Goal: Transaction & Acquisition: Purchase product/service

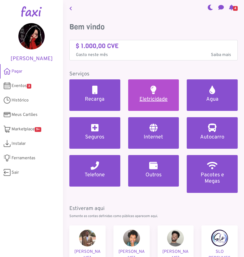
click at [150, 99] on h5 "Eletricidade" at bounding box center [153, 99] width 38 height 6
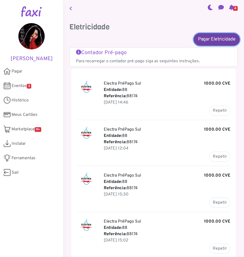
click at [207, 40] on link "Pagar Eletricidade" at bounding box center [216, 39] width 46 height 13
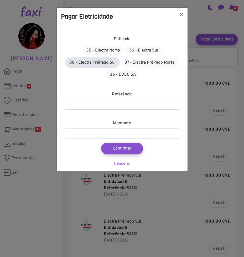
click at [108, 62] on link "88 - Electra PréPago Sul" at bounding box center [92, 62] width 53 height 10
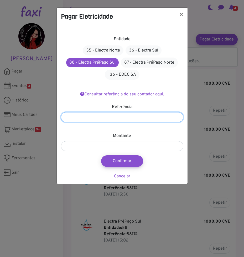
click at [96, 119] on input "number" at bounding box center [122, 117] width 122 height 10
type input "*****"
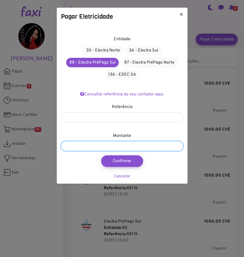
click at [97, 147] on input "number" at bounding box center [122, 146] width 122 height 10
type input "****"
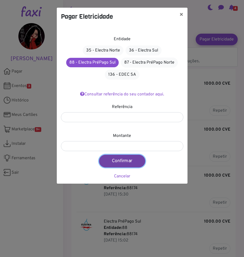
click at [127, 160] on button "Confirmar" at bounding box center [122, 161] width 46 height 13
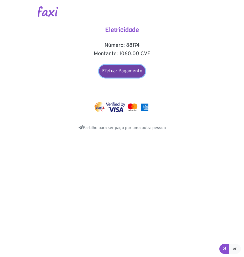
click at [131, 69] on link "Efetuar Pagamento" at bounding box center [122, 71] width 46 height 13
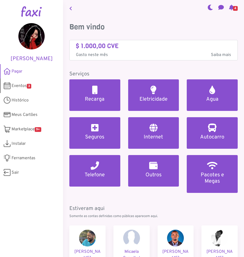
click at [26, 85] on span "Eventos 3" at bounding box center [22, 86] width 20 height 6
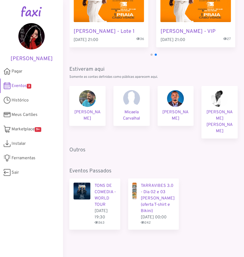
scroll to position [83, 0]
click at [17, 101] on span "Histórico" at bounding box center [20, 100] width 17 height 6
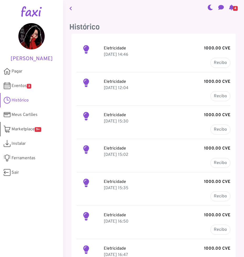
click at [20, 133] on link "Marketplace 9+" at bounding box center [31, 129] width 63 height 14
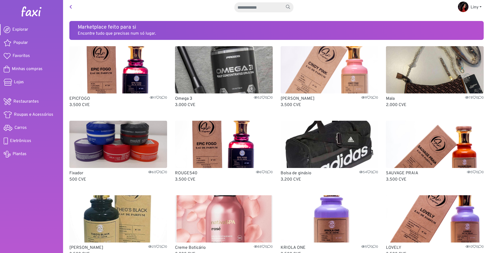
click at [149, 32] on p "Encontre tudo que precisas num só lugar." at bounding box center [276, 33] width 397 height 6
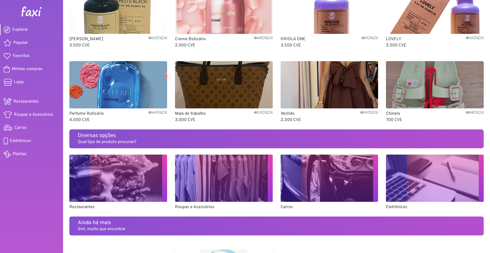
scroll to position [236, 0]
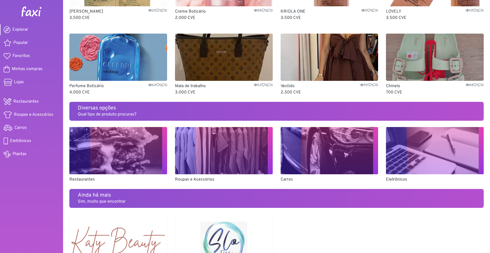
click at [109, 114] on h5 "Ainda há mais" at bounding box center [276, 195] width 397 height 6
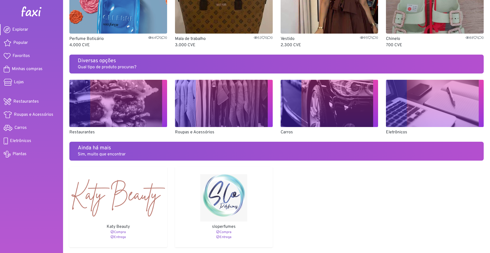
scroll to position [289, 0]
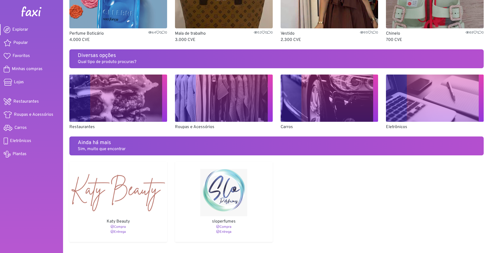
click at [222, 109] on img at bounding box center [224, 98] width 98 height 47
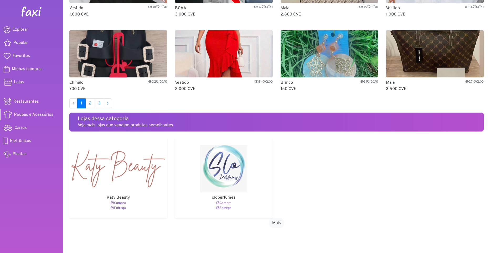
scroll to position [323, 0]
